Goal: Information Seeking & Learning: Learn about a topic

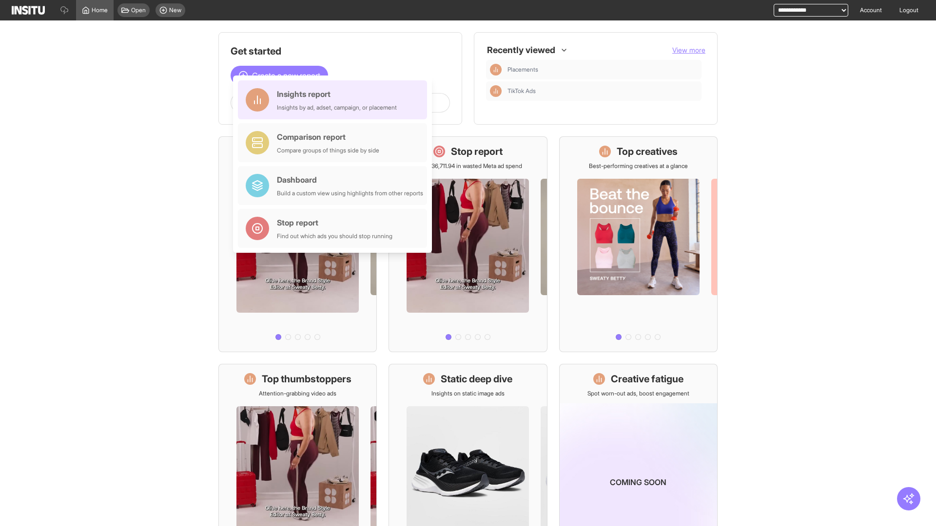
click at [335, 100] on div "Insights report Insights by ad, adset, campaign, or placement" at bounding box center [337, 99] width 120 height 23
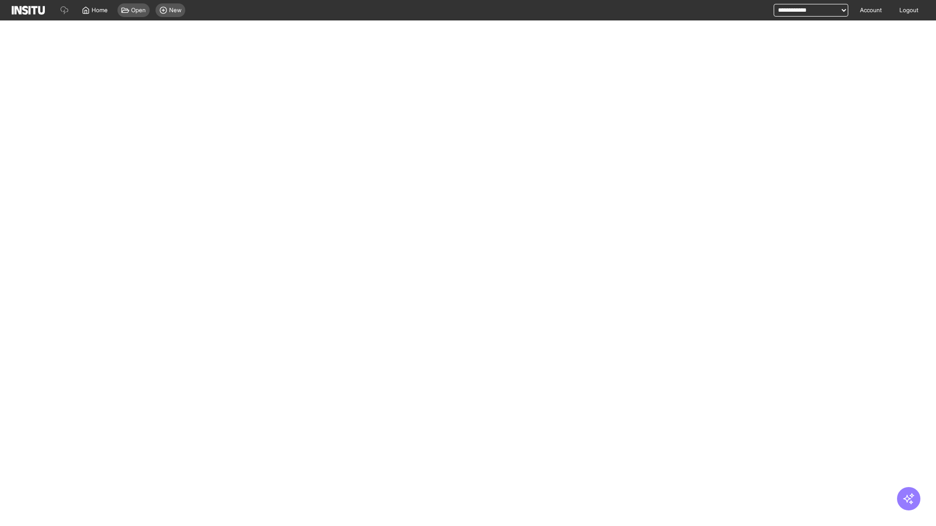
select select "**"
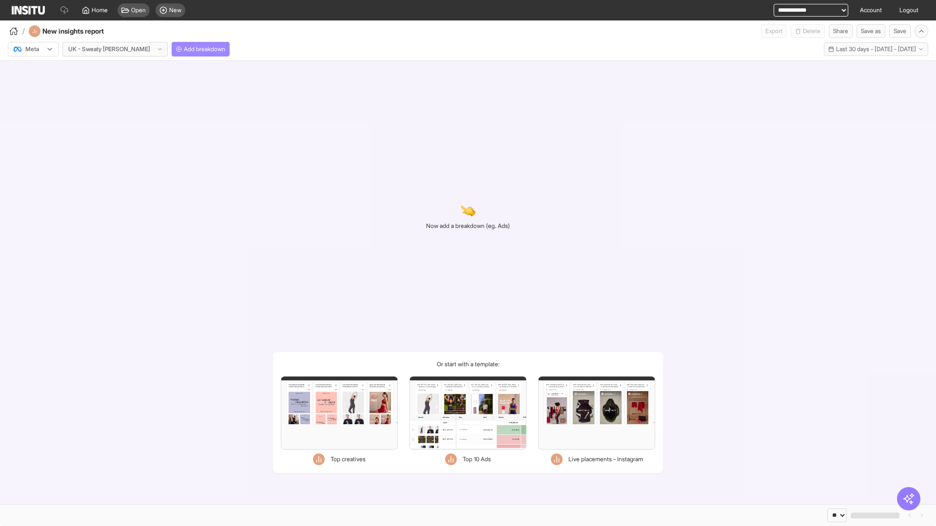
click at [184, 49] on span "Add breakdown" at bounding box center [204, 49] width 41 height 8
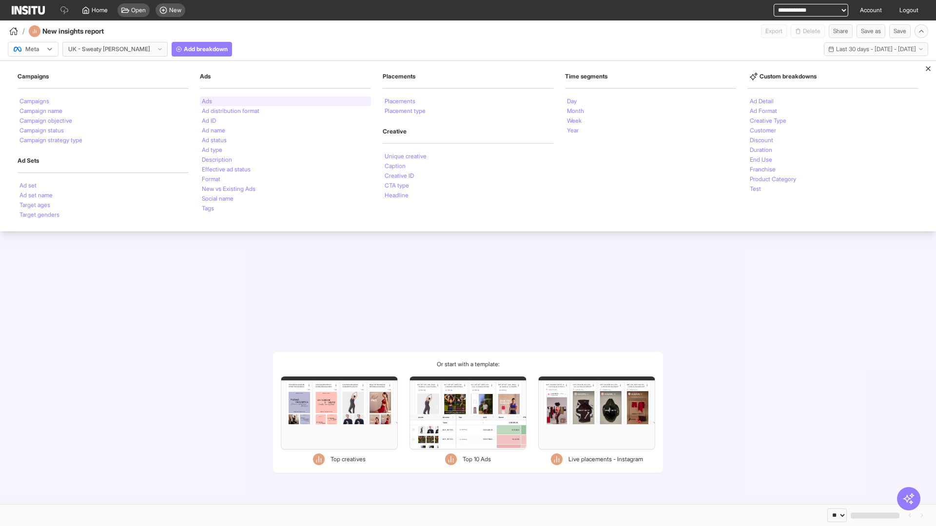
click at [207, 101] on li "Ads" at bounding box center [207, 101] width 10 height 6
